Goal: Information Seeking & Learning: Learn about a topic

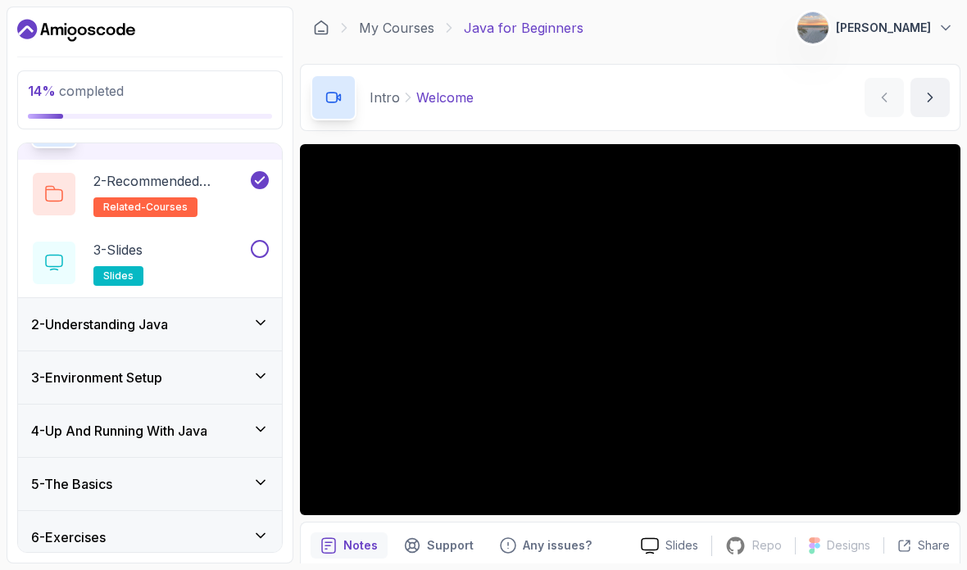
scroll to position [104, 0]
click at [206, 333] on div "2 - Understanding Java" at bounding box center [150, 326] width 238 height 20
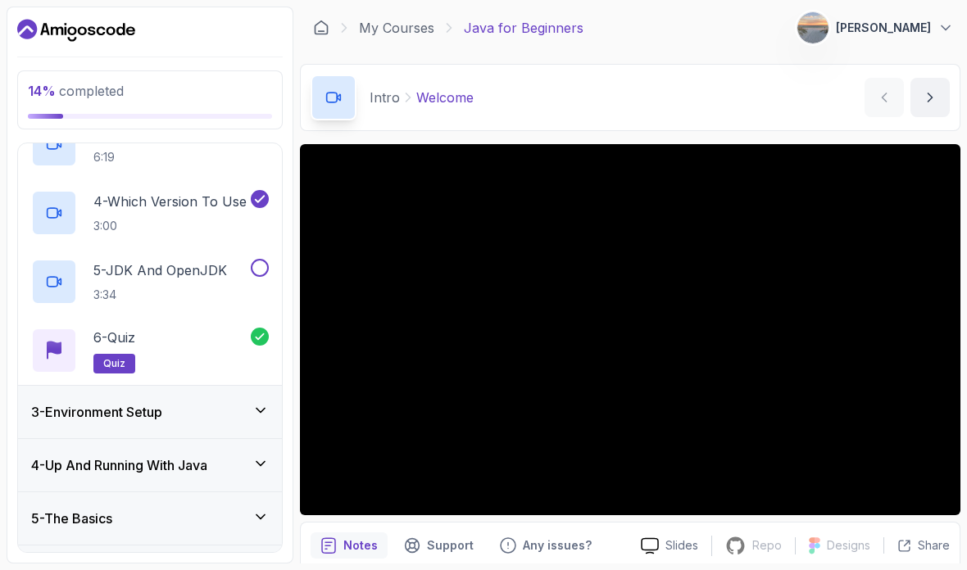
scroll to position [275, 0]
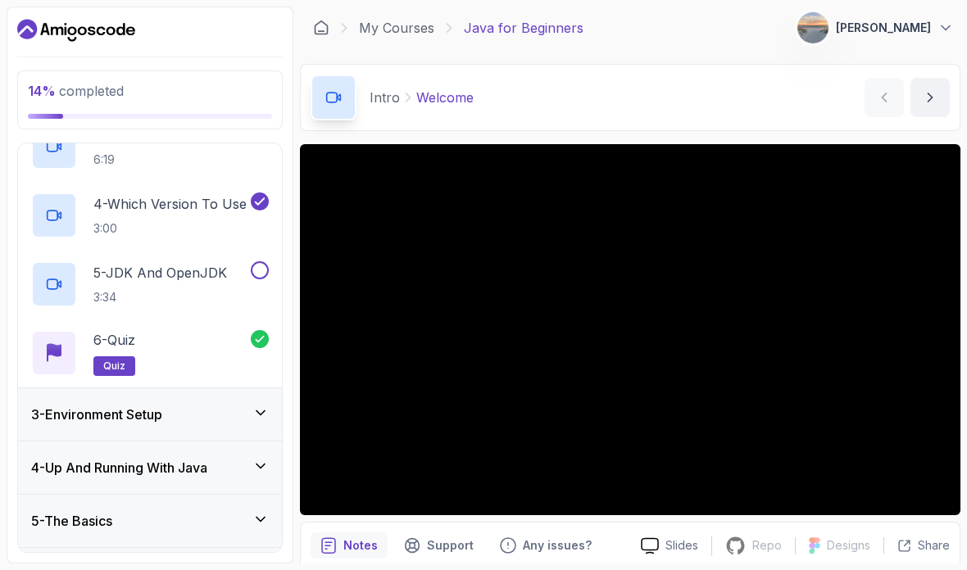
click at [220, 431] on div "3 - Environment Setup" at bounding box center [150, 414] width 264 height 52
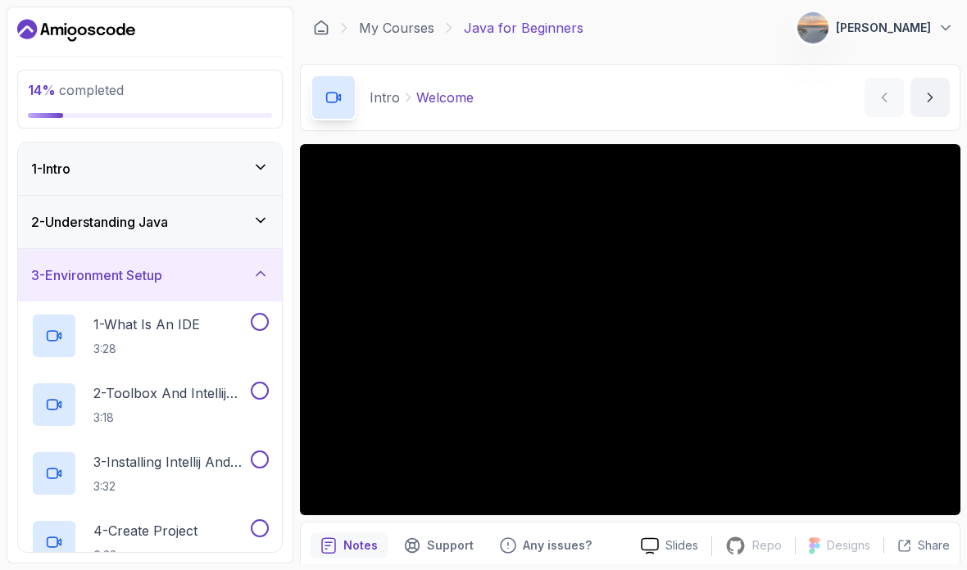
scroll to position [0, 0]
click at [236, 284] on div "3 - Environment Setup" at bounding box center [150, 276] width 238 height 20
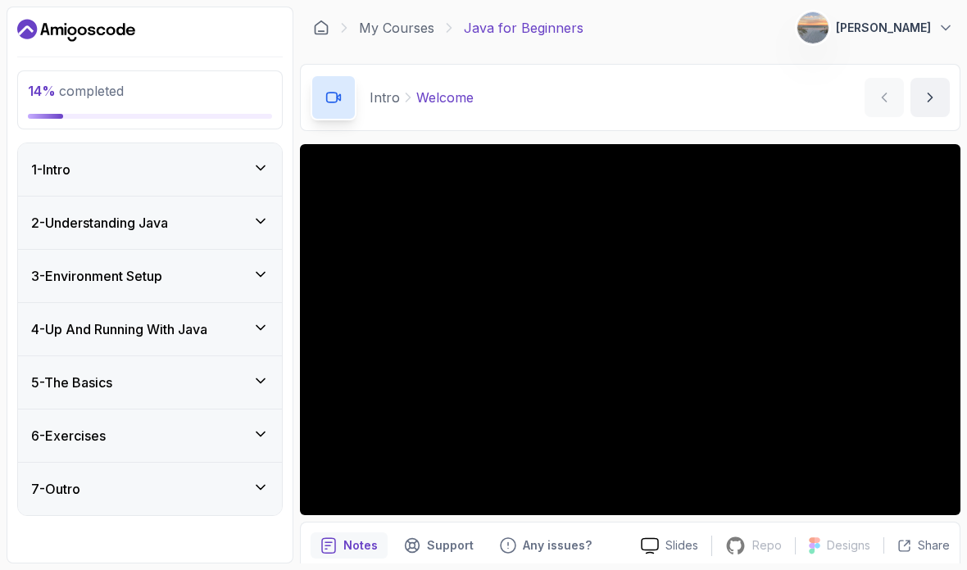
click at [236, 277] on div "3 - Environment Setup" at bounding box center [150, 276] width 238 height 20
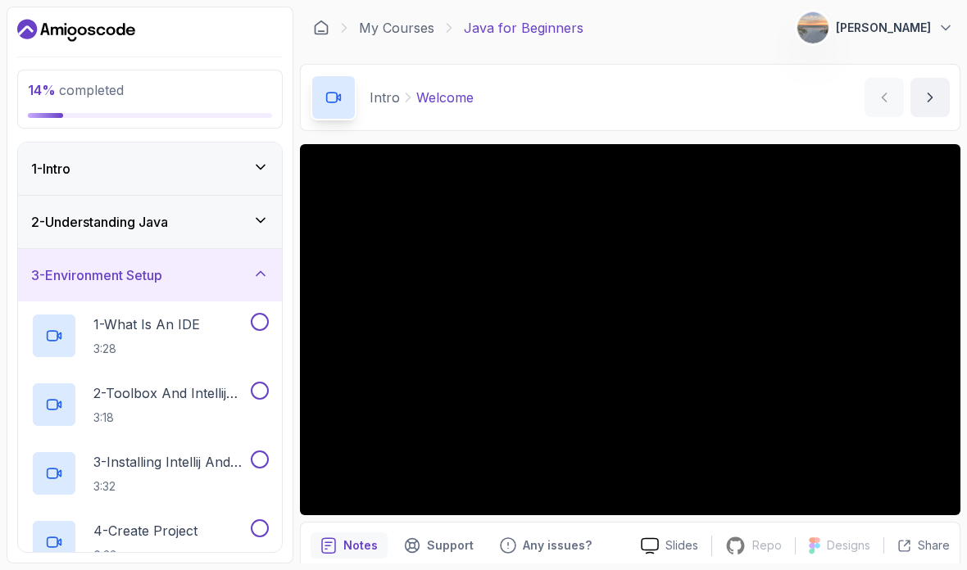
click at [210, 334] on div "1 - What Is An IDE 3:28" at bounding box center [139, 336] width 216 height 46
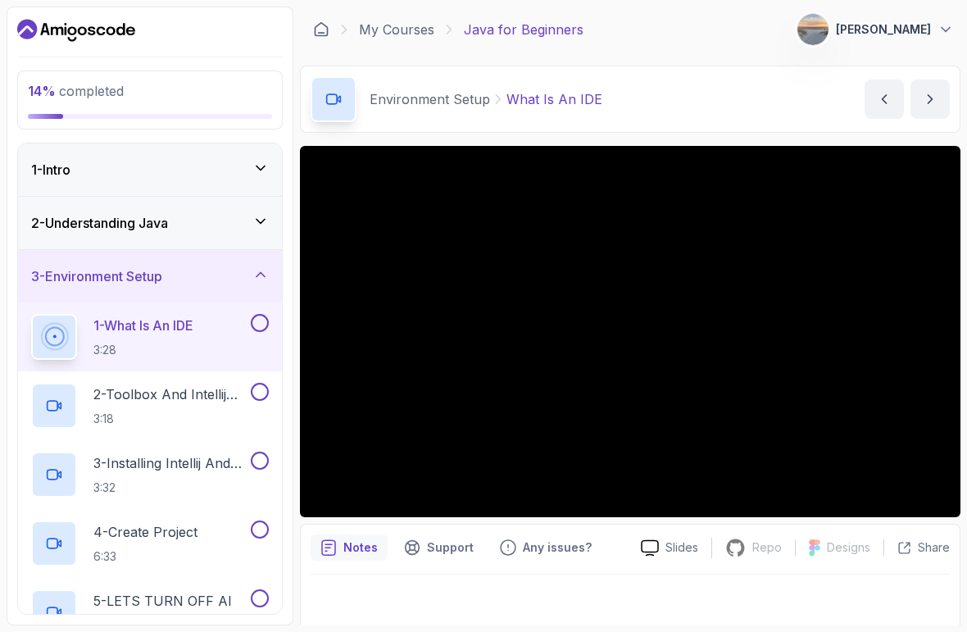
click at [869, 570] on html "14 % completed 1 - Intro 2 - Understanding Java 3 - Environment Setup 1 - What …" at bounding box center [483, 316] width 967 height 632
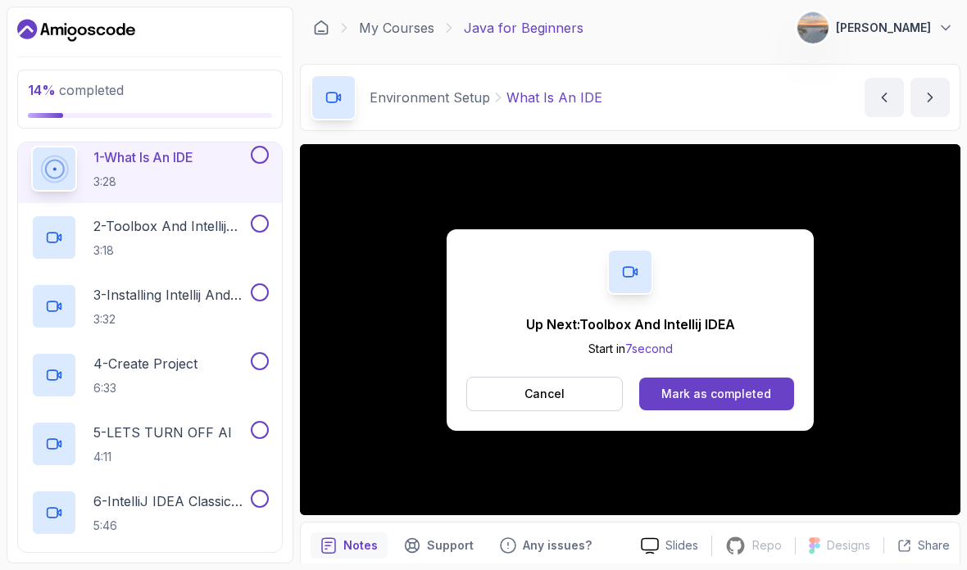
scroll to position [185, 0]
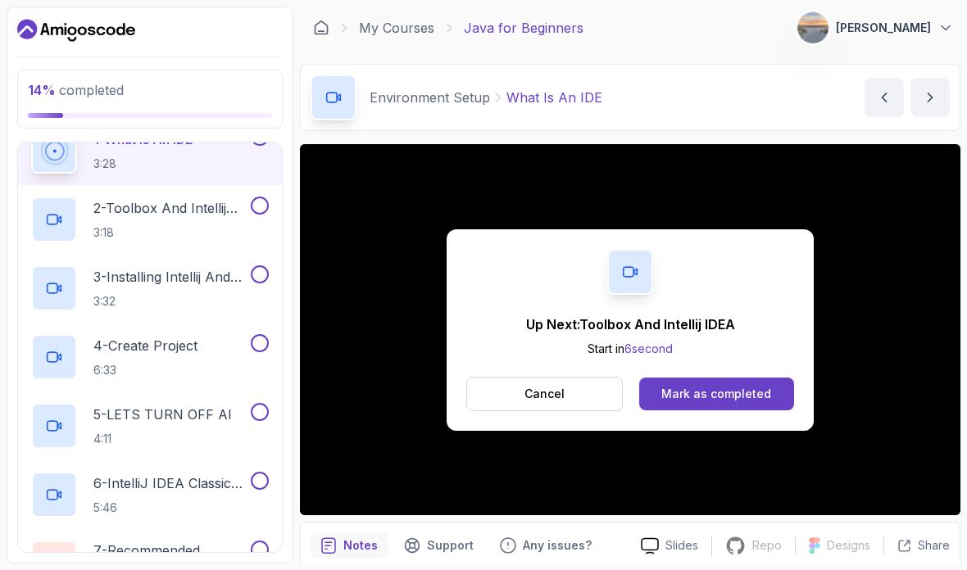
click at [205, 215] on p "2 - Toolbox And Intellij IDEA" at bounding box center [170, 208] width 154 height 20
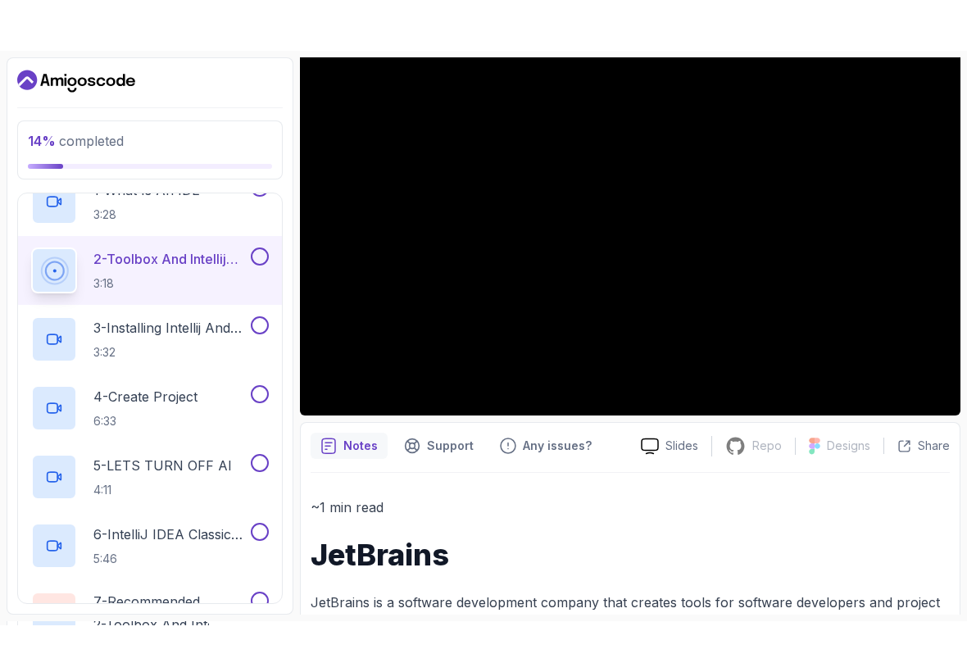
scroll to position [161, 0]
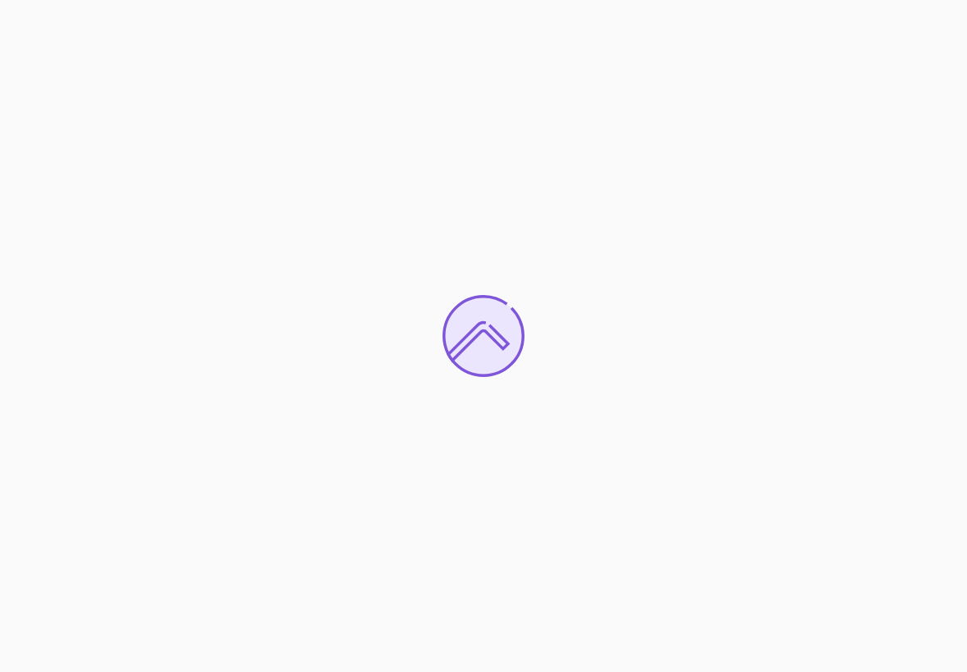
click at [684, 240] on div at bounding box center [483, 336] width 967 height 672
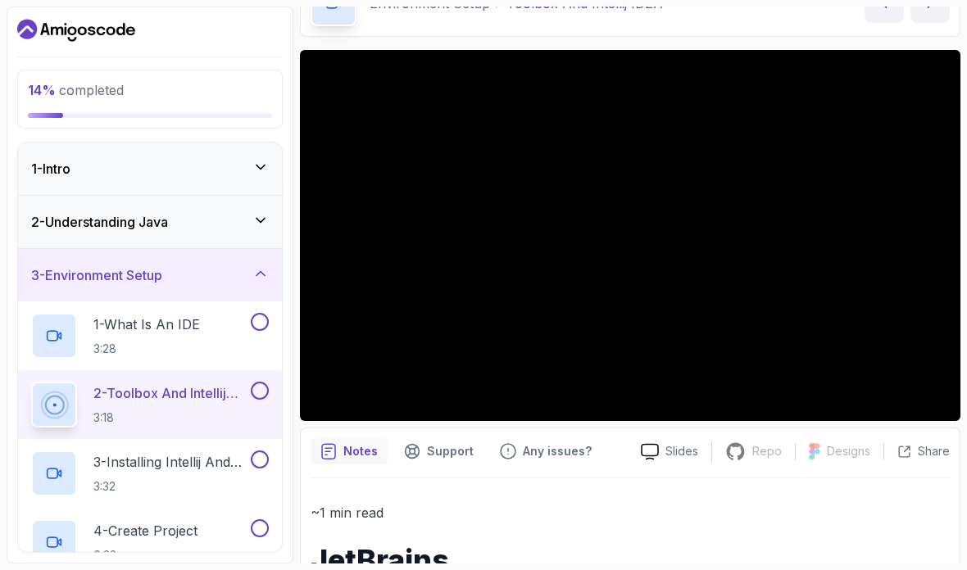
scroll to position [92, 0]
